Goal: Transaction & Acquisition: Purchase product/service

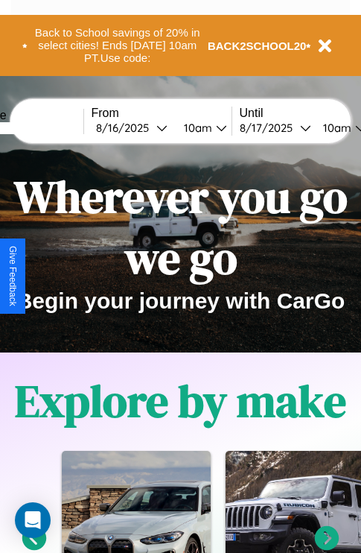
scroll to position [230, 0]
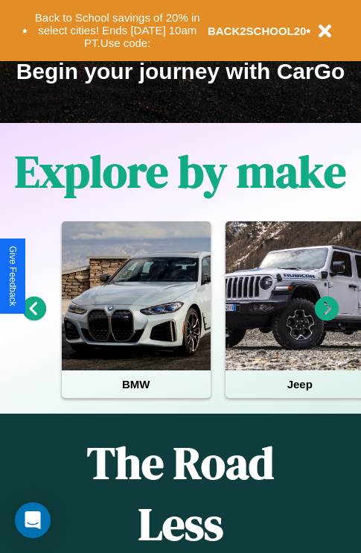
click at [327, 319] on icon at bounding box center [327, 309] width 25 height 25
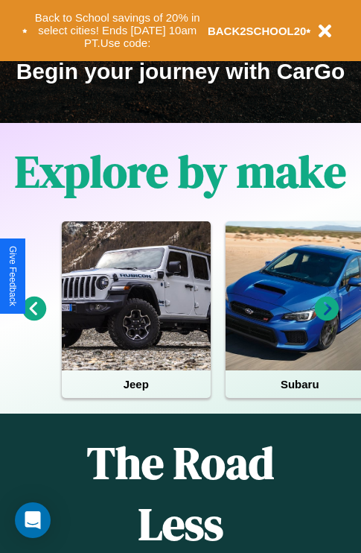
click at [34, 319] on icon at bounding box center [34, 309] width 25 height 25
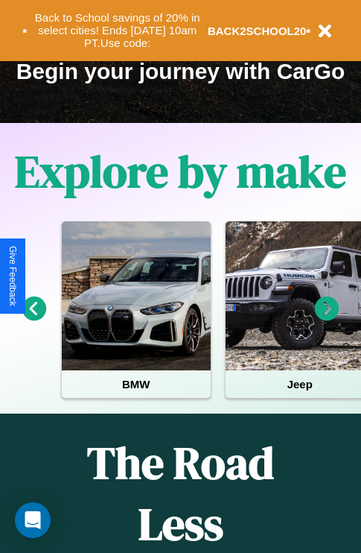
click at [327, 319] on icon at bounding box center [327, 309] width 25 height 25
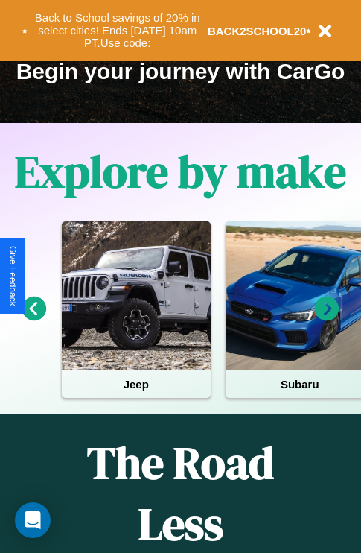
click at [34, 319] on icon at bounding box center [34, 309] width 25 height 25
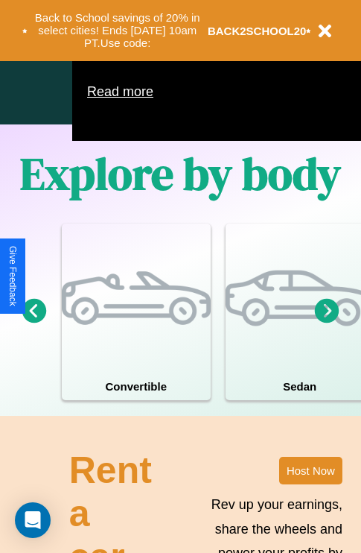
scroll to position [958, 0]
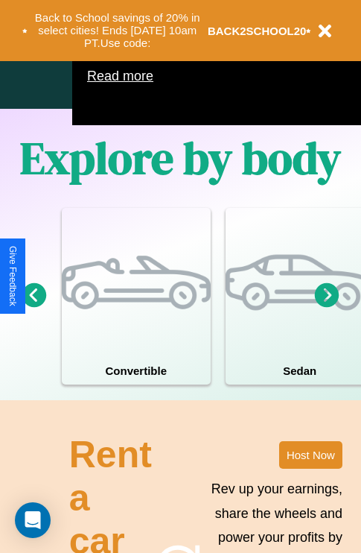
click at [327, 307] on icon at bounding box center [327, 294] width 25 height 25
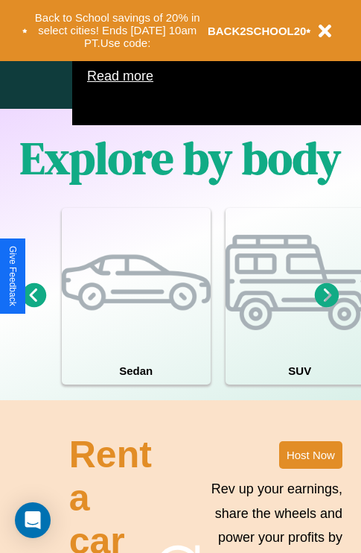
click at [327, 307] on icon at bounding box center [327, 294] width 25 height 25
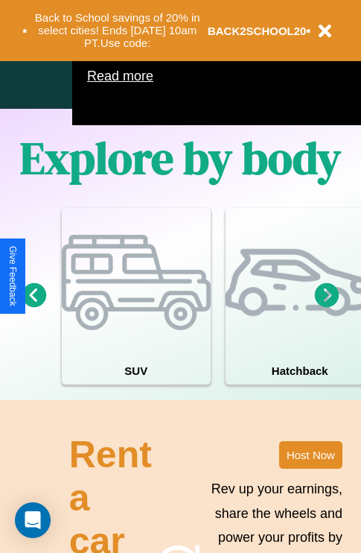
click at [327, 307] on icon at bounding box center [327, 294] width 25 height 25
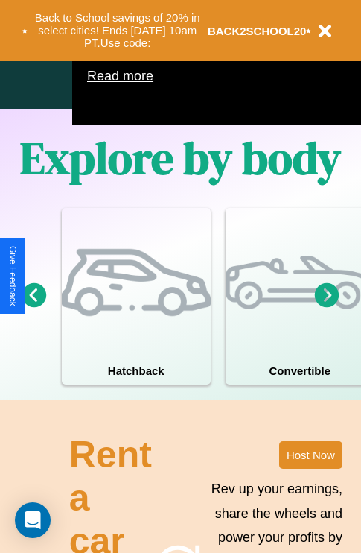
click at [34, 307] on icon at bounding box center [34, 294] width 25 height 25
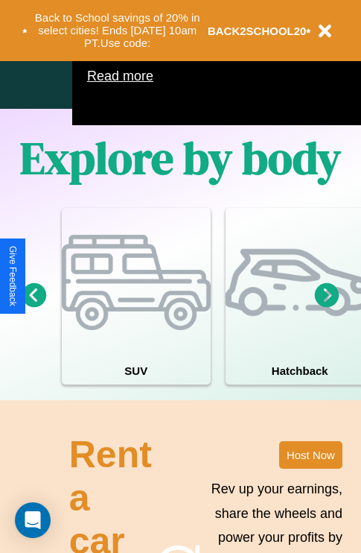
click at [327, 307] on icon at bounding box center [327, 294] width 25 height 25
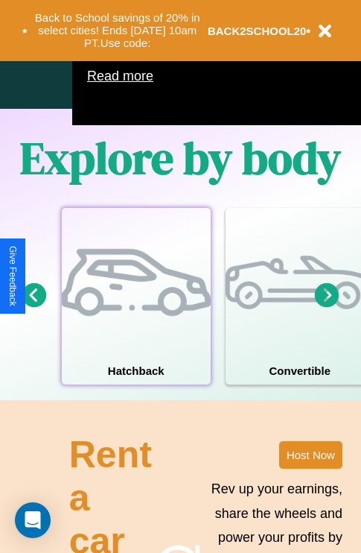
click at [136, 318] on div at bounding box center [136, 282] width 149 height 149
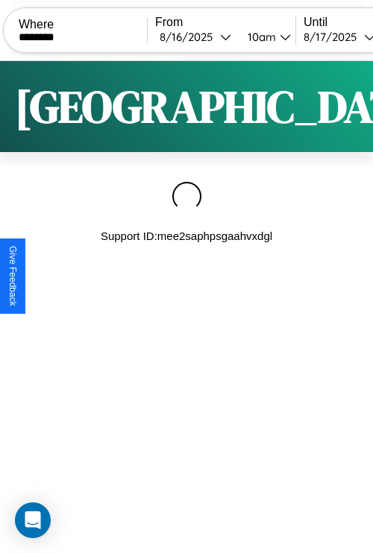
type input "********"
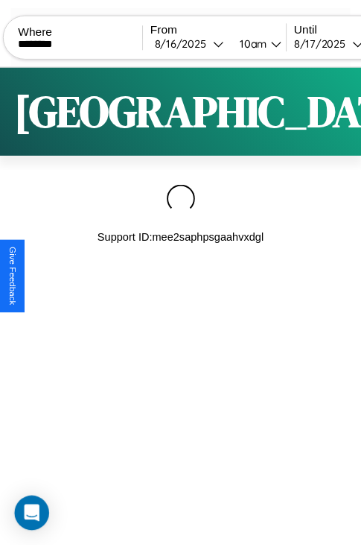
scroll to position [0, 126]
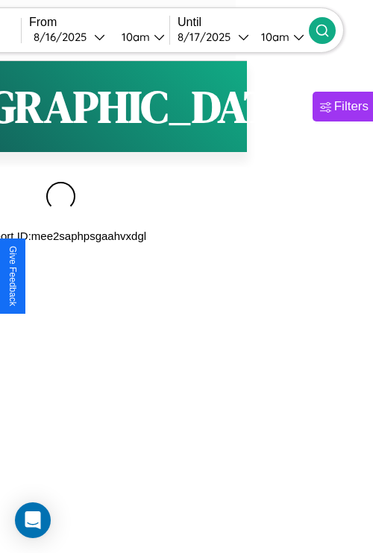
click at [329, 30] on icon at bounding box center [322, 30] width 15 height 15
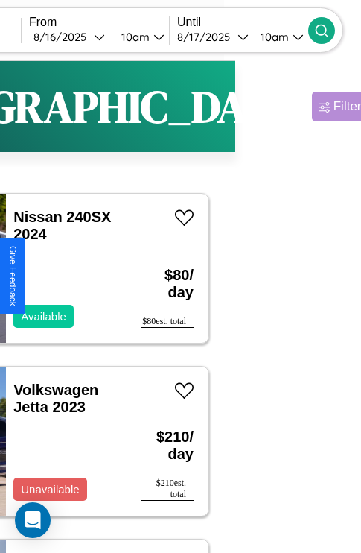
click at [334, 107] on div "Filters" at bounding box center [351, 106] width 34 height 15
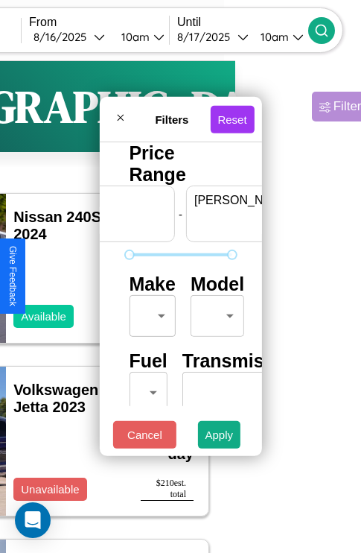
scroll to position [0, 92]
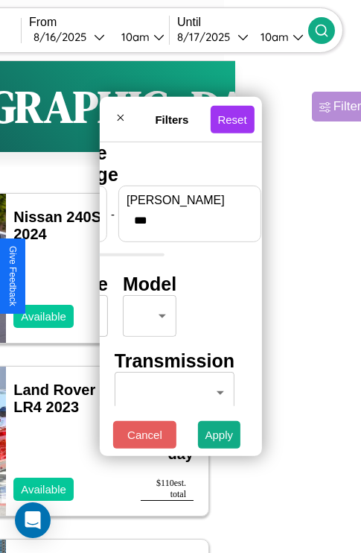
type input "***"
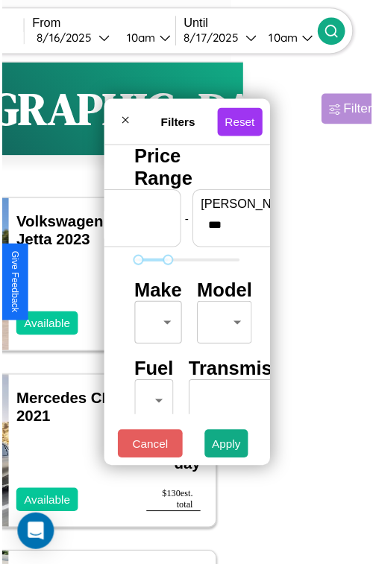
scroll to position [44, 0]
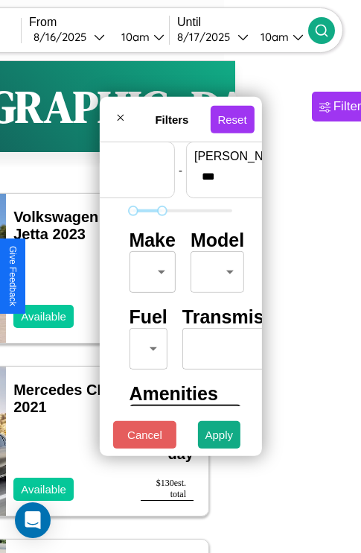
type input "**"
click at [150, 268] on body "CarGo Where ******** From [DATE] 10am Until [DATE] 10am Become a Host Login Sig…" at bounding box center [54, 307] width 361 height 615
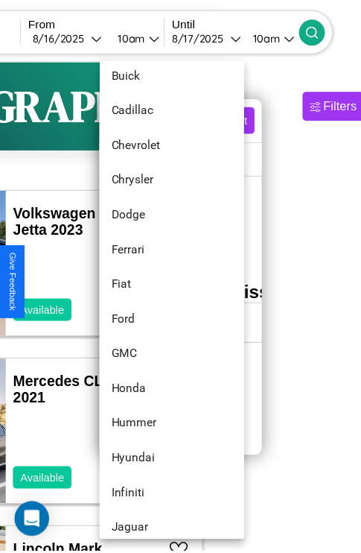
scroll to position [350, 0]
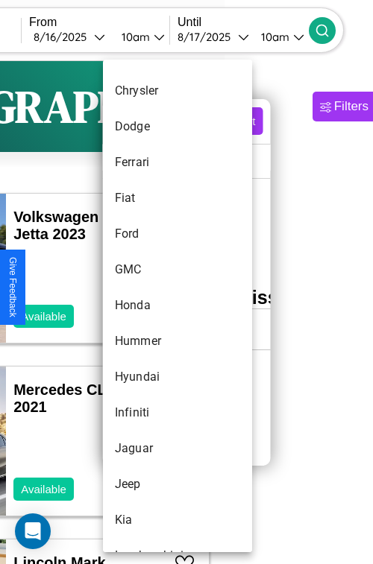
click at [149, 306] on li "Honda" at bounding box center [177, 306] width 149 height 36
type input "*****"
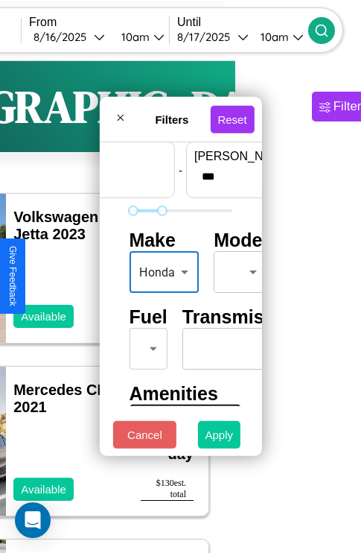
click at [220, 438] on button "Apply" at bounding box center [219, 435] width 43 height 28
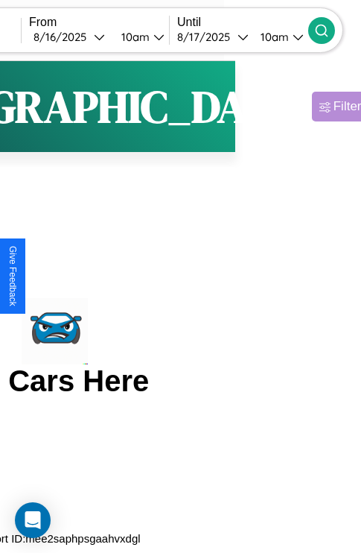
click at [334, 107] on div "Filters" at bounding box center [351, 106] width 34 height 15
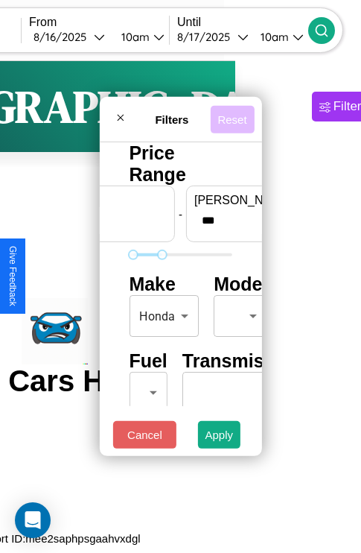
click at [235, 115] on button "Reset" at bounding box center [232, 119] width 44 height 28
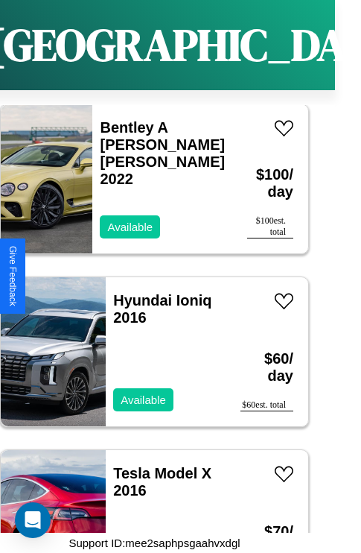
scroll to position [6453, 0]
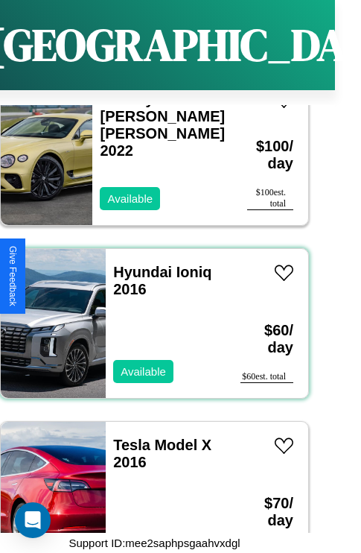
click at [149, 315] on div "Hyundai Ioniq 2016 Available" at bounding box center [166, 323] width 120 height 149
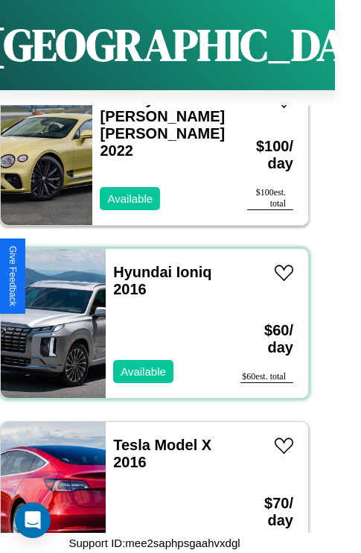
click at [149, 315] on div "Hyundai Ioniq 2016 Available" at bounding box center [166, 323] width 120 height 149
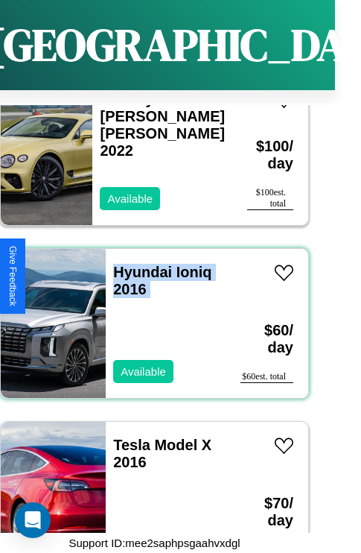
click at [149, 315] on div "Hyundai Ioniq 2016 Available" at bounding box center [166, 323] width 120 height 149
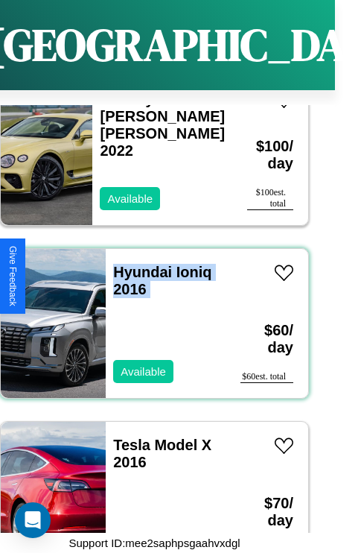
click at [149, 315] on div "Hyundai Ioniq 2016 Available" at bounding box center [166, 323] width 120 height 149
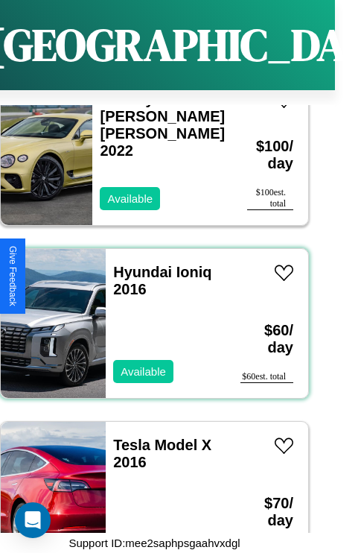
click at [149, 315] on div "Hyundai Ioniq 2016 Available" at bounding box center [166, 323] width 120 height 149
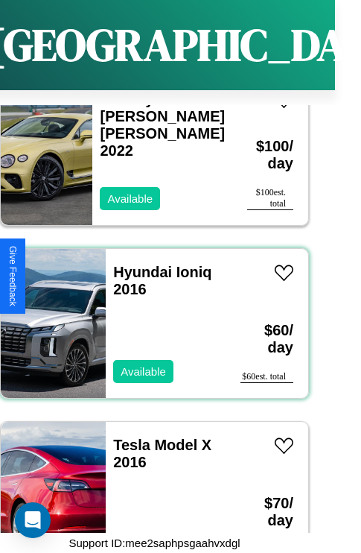
click at [149, 315] on div "Hyundai Ioniq 2016 Available" at bounding box center [166, 323] width 120 height 149
click at [138, 264] on link "Hyundai Ioniq 2016" at bounding box center [162, 281] width 98 height 34
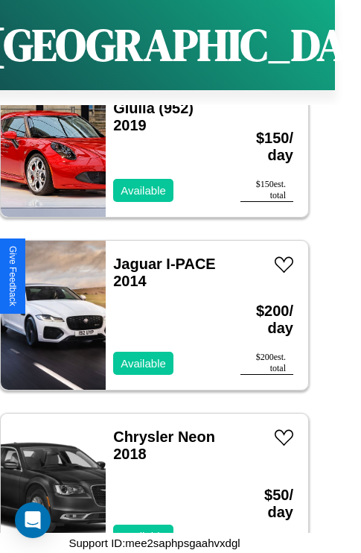
scroll to position [7491, 0]
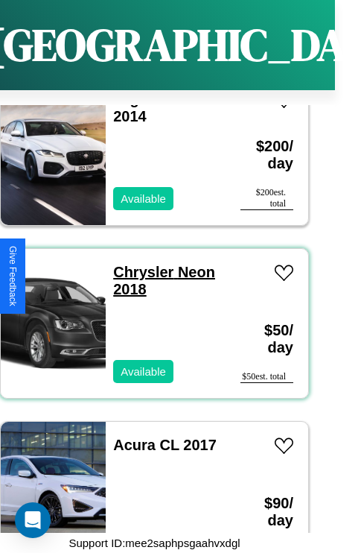
click at [139, 264] on link "Chrysler Neon 2018" at bounding box center [164, 281] width 102 height 34
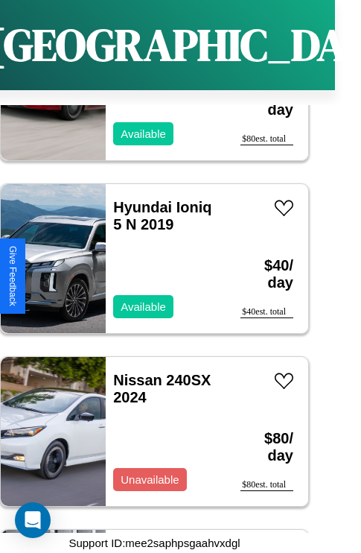
scroll to position [3860, 0]
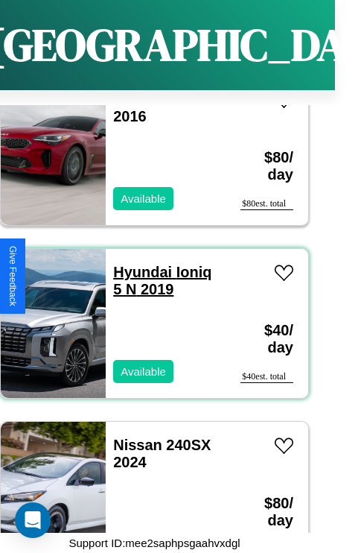
click at [138, 264] on link "Hyundai Ioniq 5 N 2019" at bounding box center [162, 281] width 98 height 34
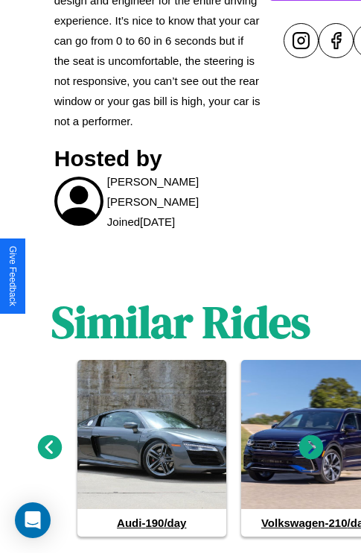
scroll to position [749, 0]
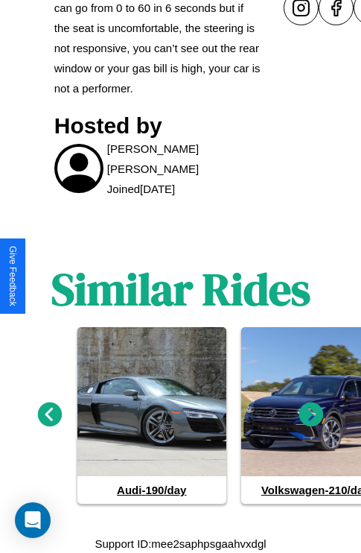
click at [312, 414] on icon at bounding box center [312, 414] width 25 height 25
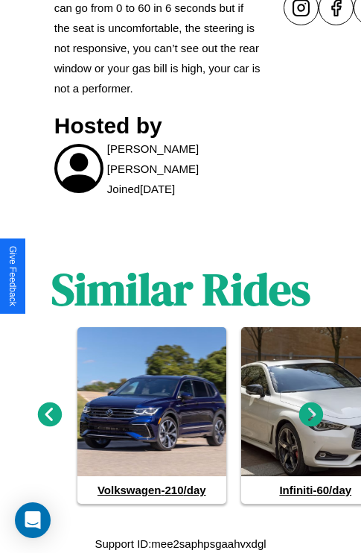
click at [312, 414] on icon at bounding box center [312, 414] width 25 height 25
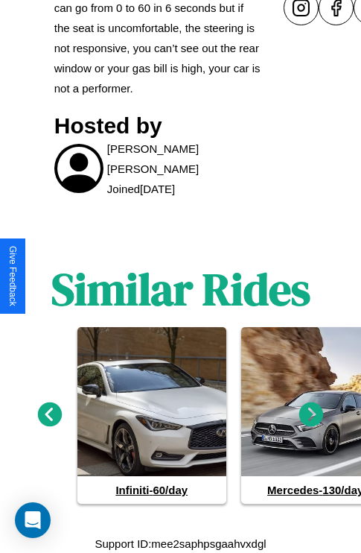
click at [312, 414] on icon at bounding box center [312, 414] width 25 height 25
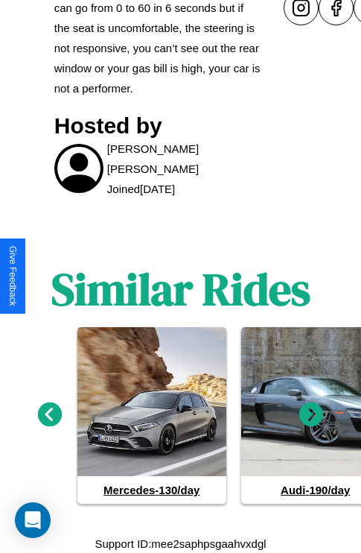
click at [312, 414] on icon at bounding box center [312, 414] width 25 height 25
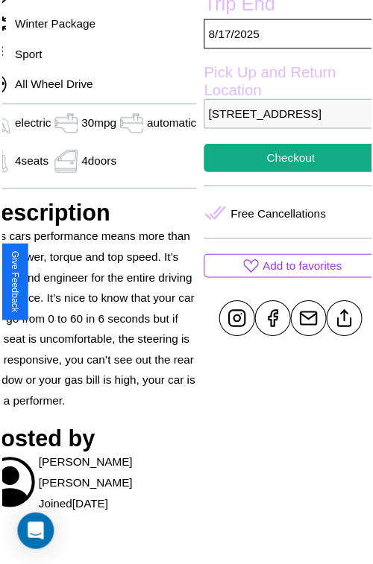
scroll to position [449, 72]
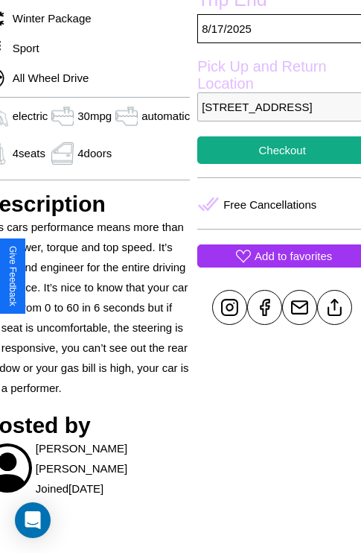
click at [276, 266] on p "Add to favorites" at bounding box center [294, 256] width 78 height 20
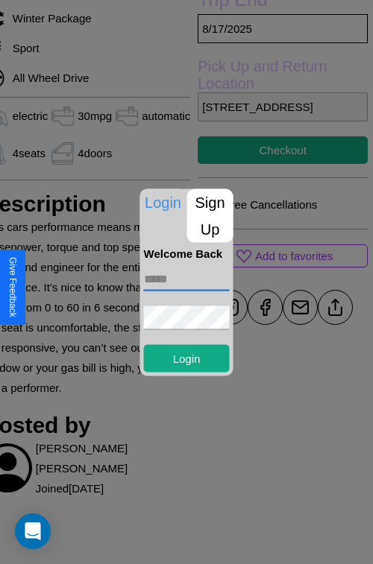
click at [186, 279] on input "text" at bounding box center [187, 279] width 86 height 24
type input "**********"
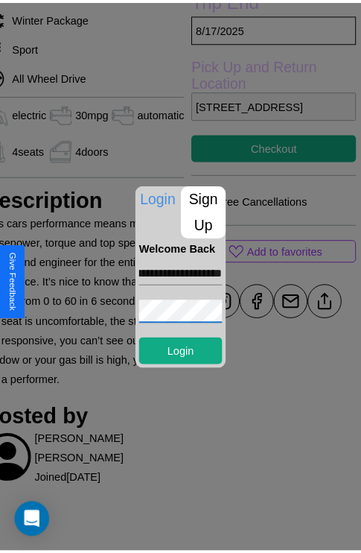
scroll to position [0, 0]
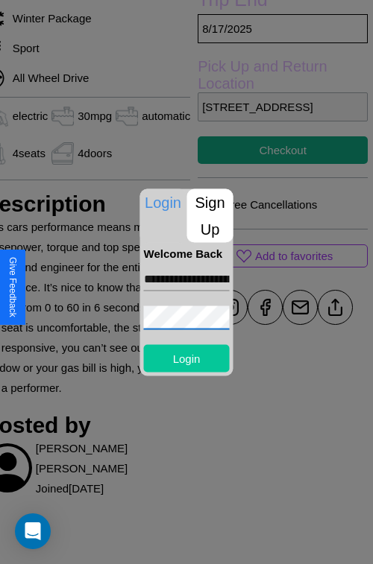
click at [186, 358] on button "Login" at bounding box center [187, 358] width 86 height 28
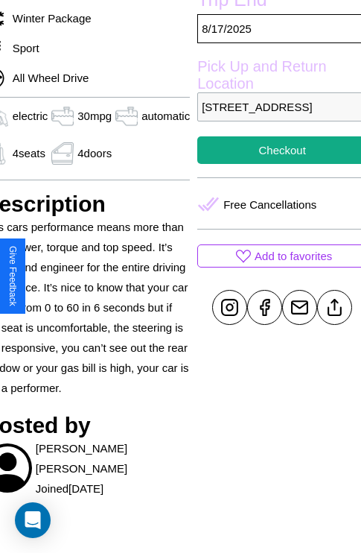
scroll to position [449, 72]
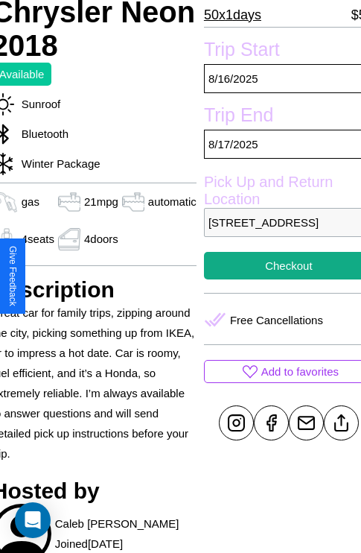
scroll to position [372, 63]
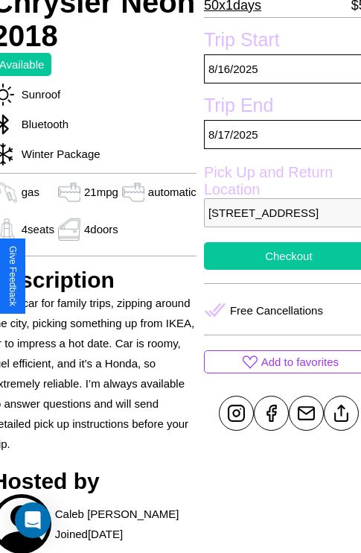
click at [276, 270] on button "Checkout" at bounding box center [289, 256] width 170 height 28
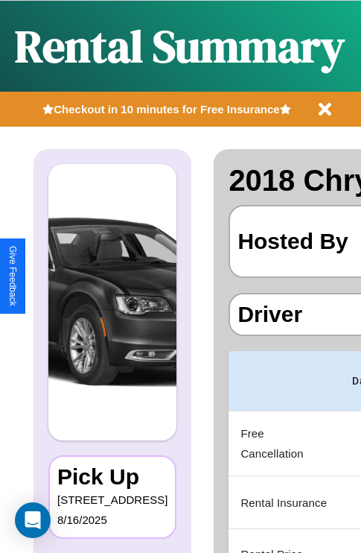
scroll to position [0, 282]
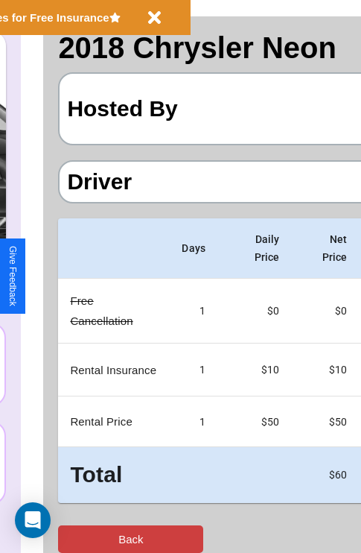
click at [72, 539] on button "Back" at bounding box center [130, 539] width 145 height 28
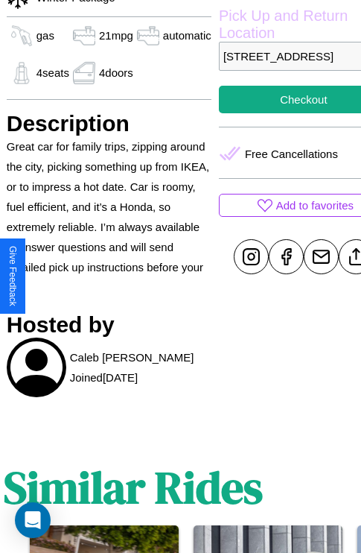
scroll to position [529, 48]
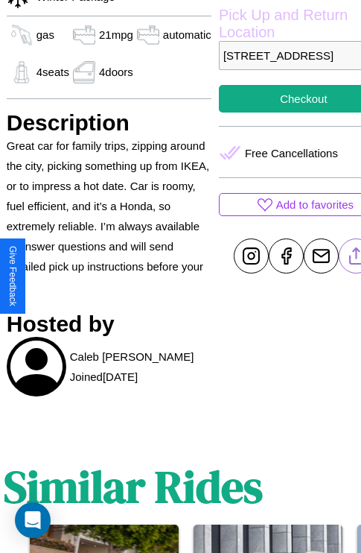
click at [356, 259] on line at bounding box center [356, 253] width 0 height 10
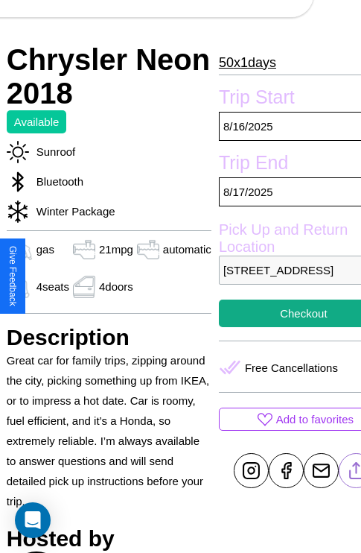
scroll to position [101, 48]
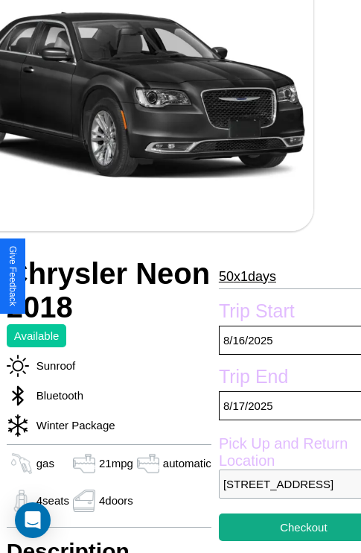
click at [241, 276] on p "50 x 1 days" at bounding box center [247, 277] width 57 height 24
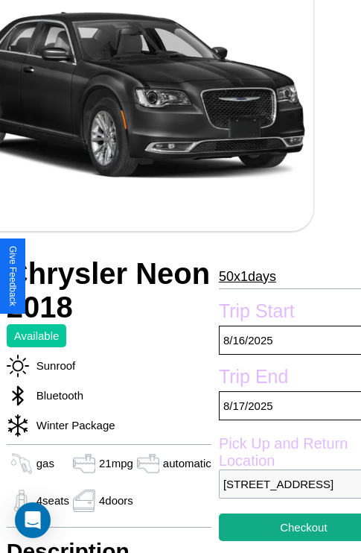
click at [241, 276] on p "50 x 1 days" at bounding box center [247, 277] width 57 height 24
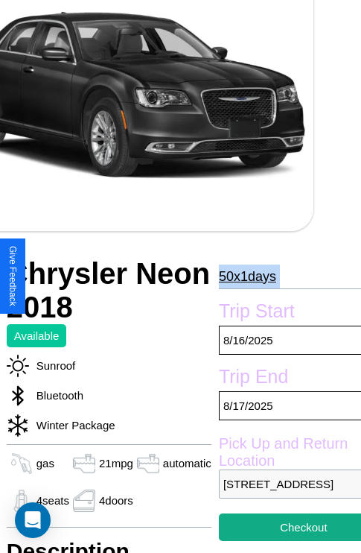
click at [241, 276] on p "50 x 1 days" at bounding box center [247, 277] width 57 height 24
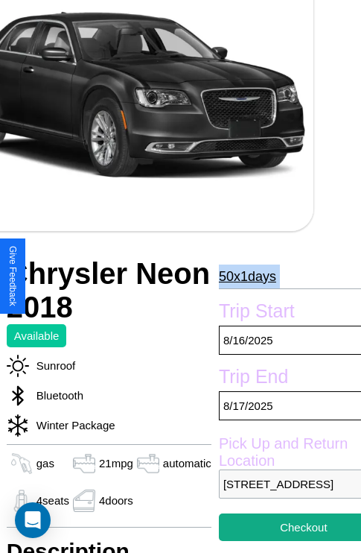
click at [241, 276] on p "50 x 1 days" at bounding box center [247, 277] width 57 height 24
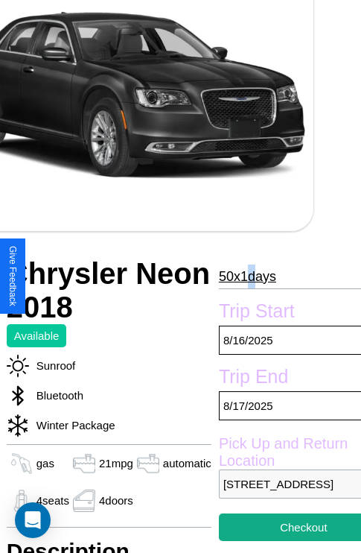
click at [241, 276] on p "50 x 1 days" at bounding box center [247, 277] width 57 height 24
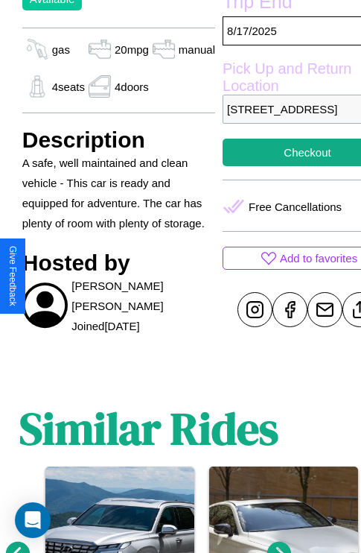
scroll to position [501, 36]
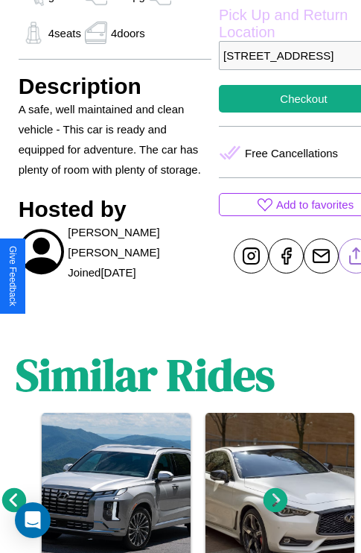
click at [357, 259] on line at bounding box center [357, 253] width 0 height 10
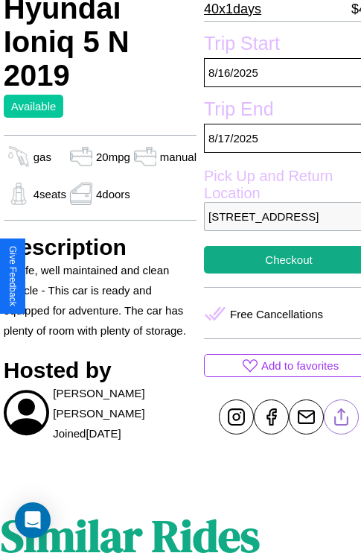
scroll to position [344, 51]
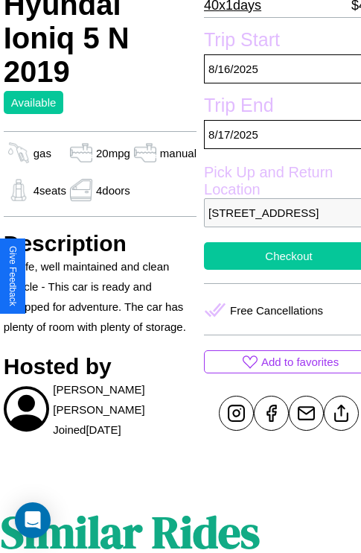
click at [276, 270] on button "Checkout" at bounding box center [289, 256] width 170 height 28
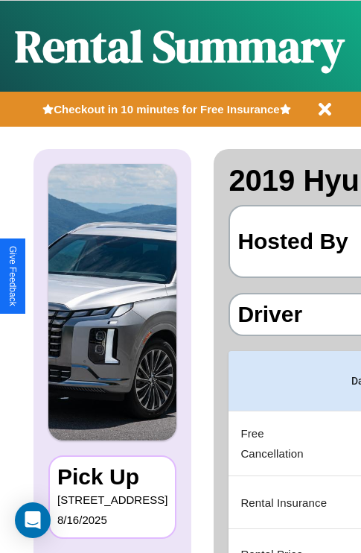
scroll to position [0, 282]
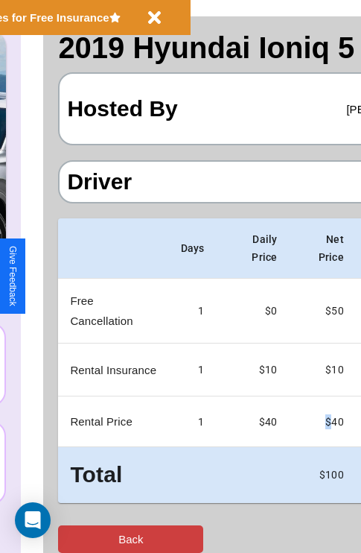
click at [72, 539] on button "Back" at bounding box center [130, 539] width 145 height 28
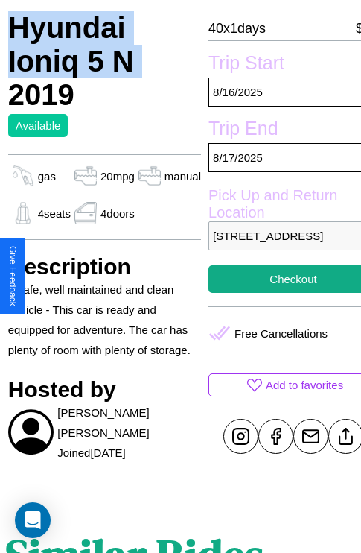
scroll to position [344, 51]
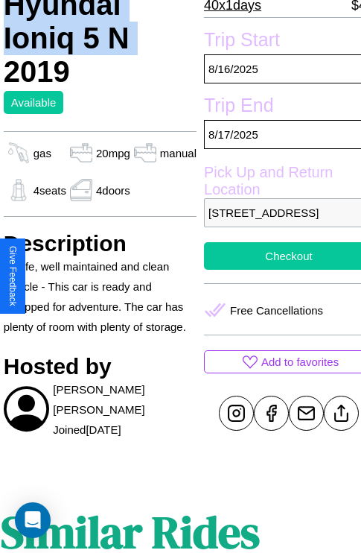
click at [276, 270] on button "Checkout" at bounding box center [289, 256] width 170 height 28
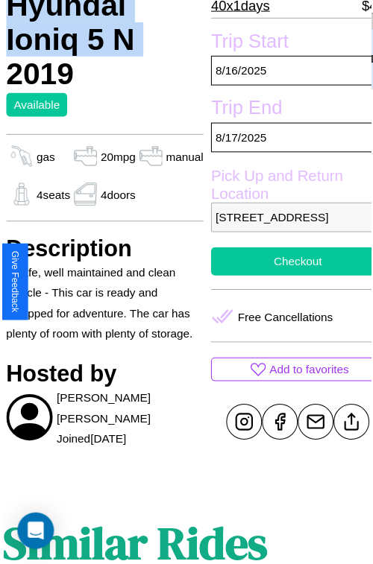
scroll to position [350, 51]
